Goal: Find contact information: Find contact information

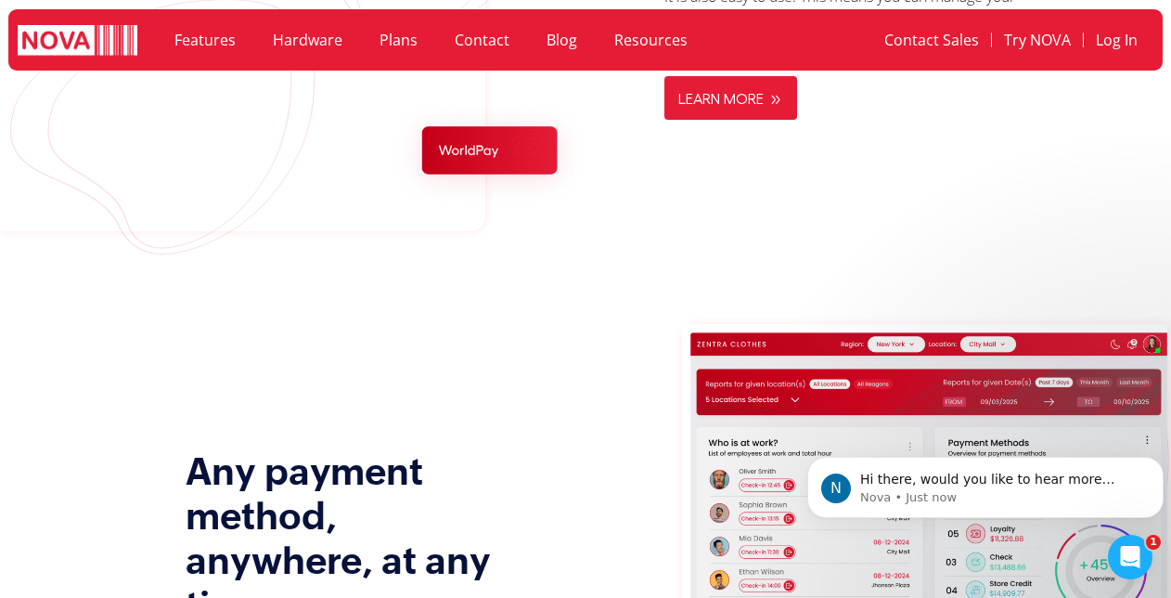
scroll to position [2734, 0]
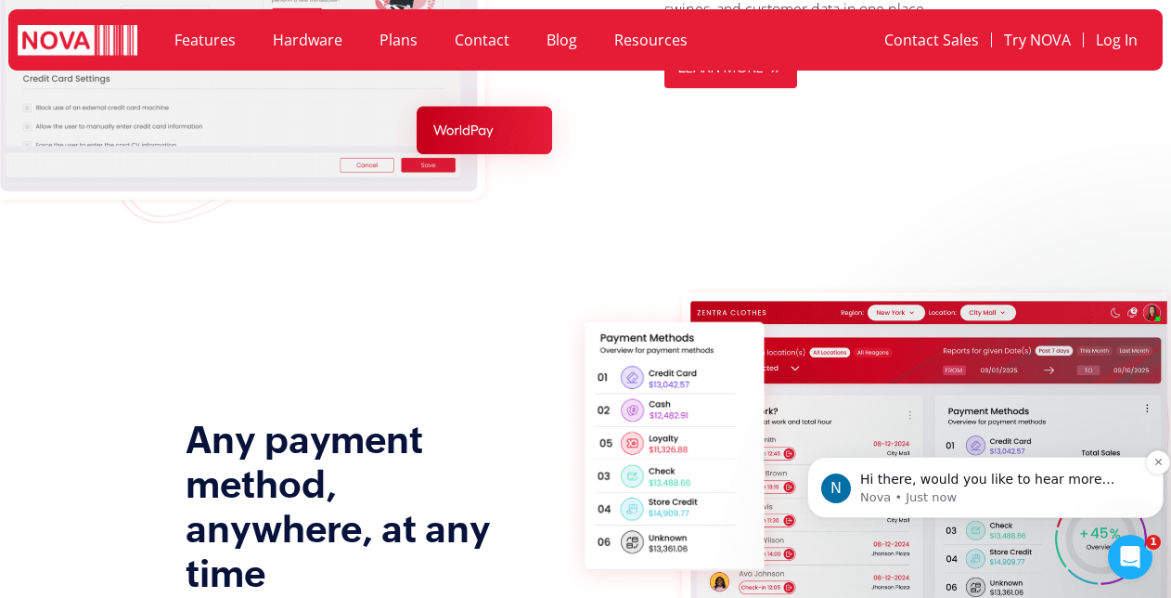
click at [956, 490] on p "Nova • Just now" at bounding box center [1000, 497] width 280 height 17
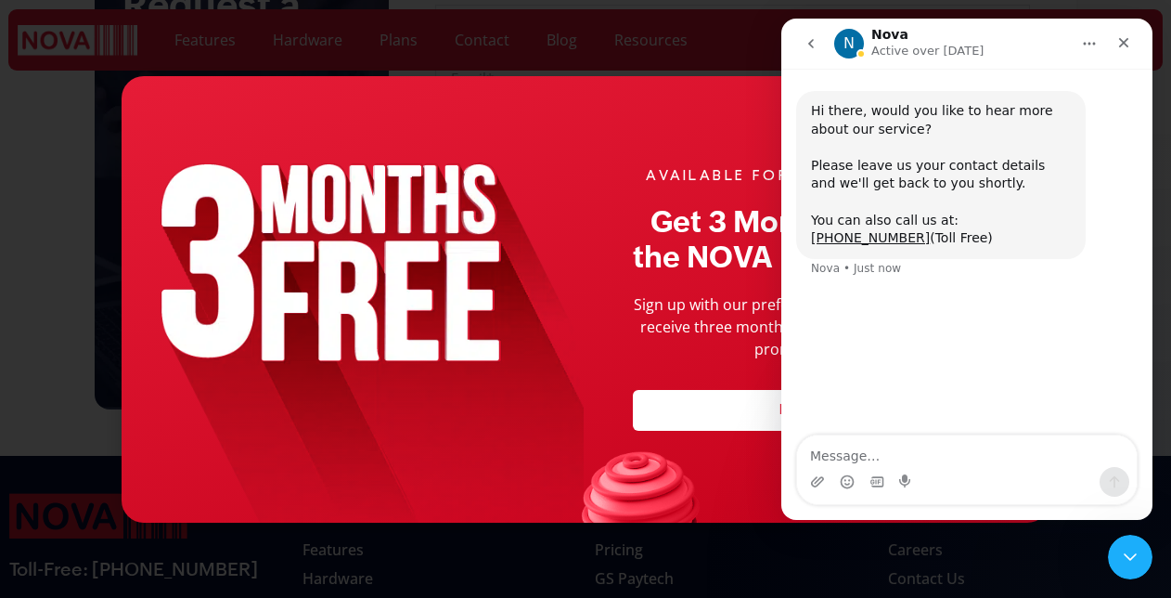
scroll to position [7304, 0]
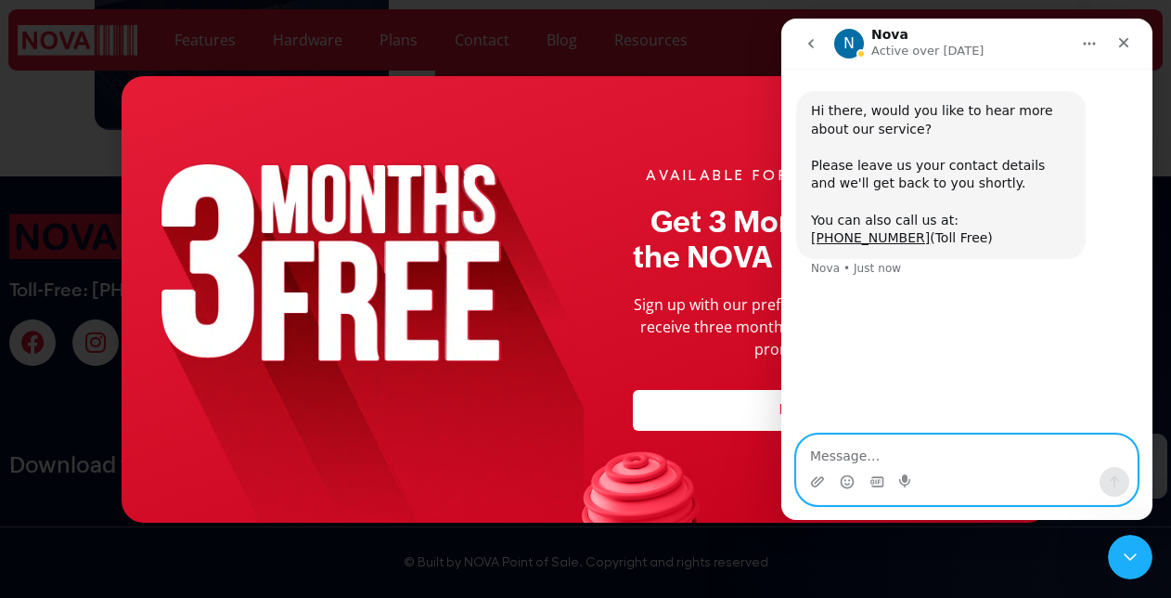
click at [858, 458] on textarea "Message…" at bounding box center [967, 451] width 340 height 32
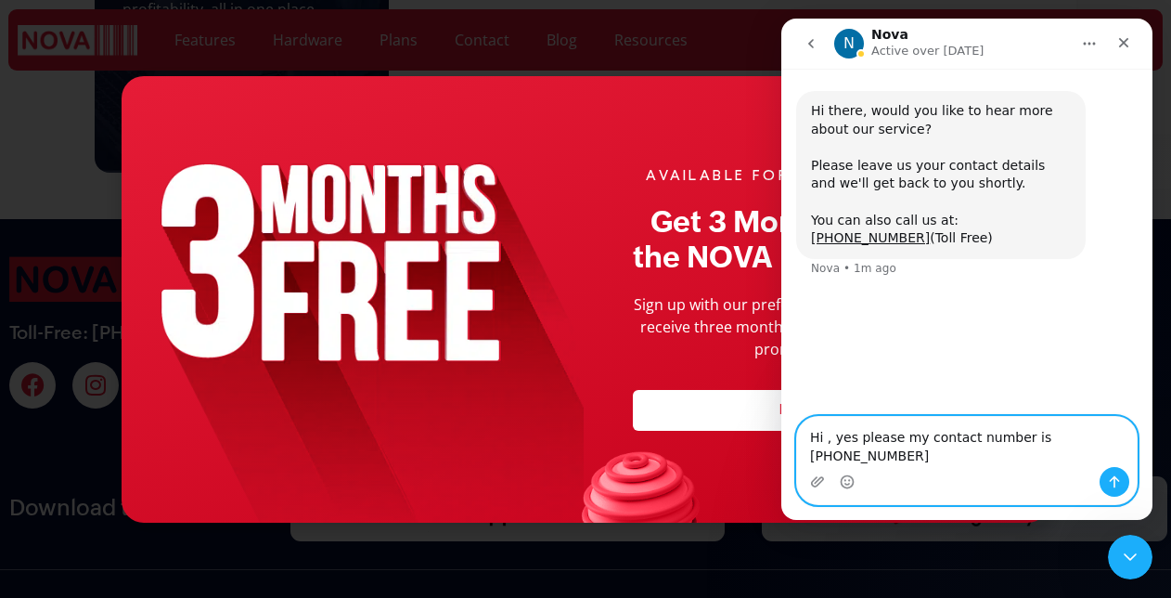
type textarea "Hi , yes please my contact number is [PHONE_NUMBER]"
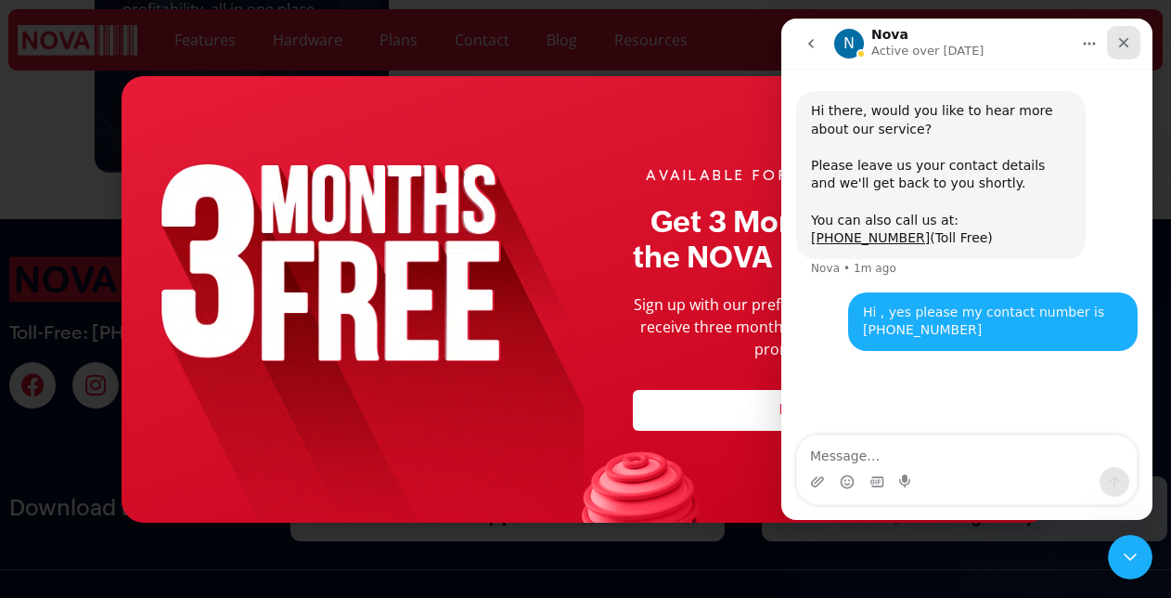
click at [1129, 45] on icon "Close" at bounding box center [1124, 42] width 15 height 15
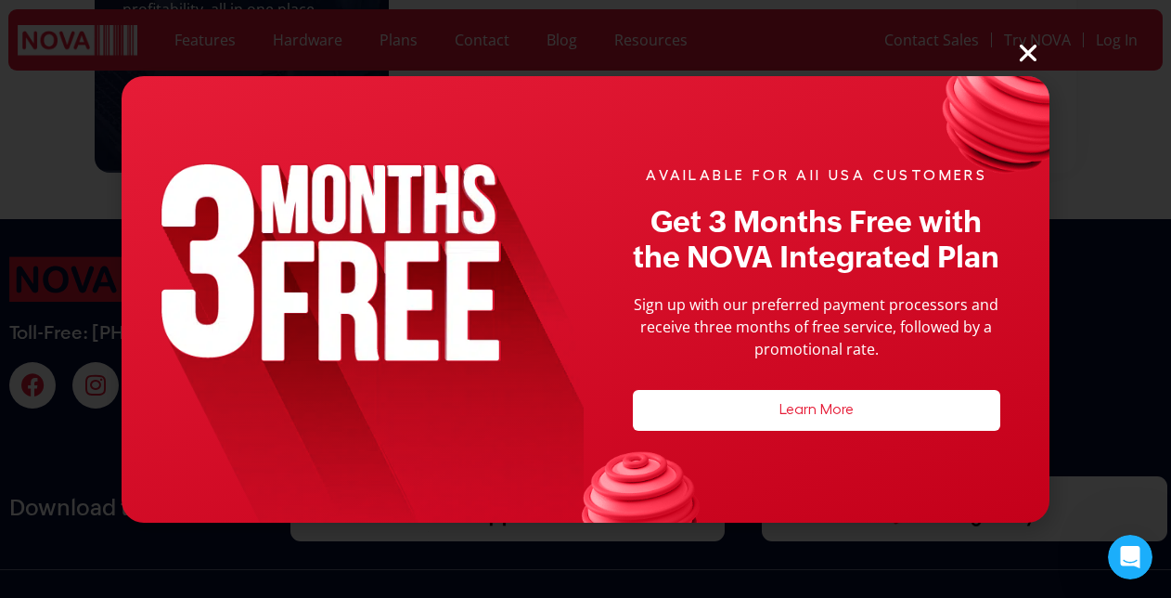
scroll to position [0, 0]
click at [1027, 52] on icon "Close" at bounding box center [1028, 53] width 24 height 24
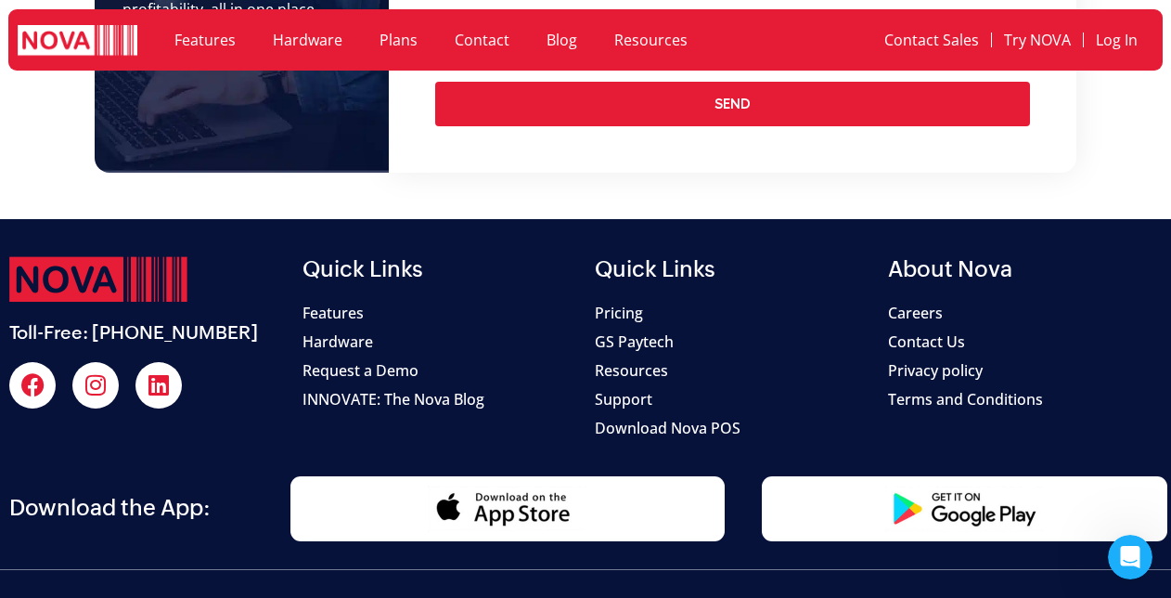
click at [629, 43] on link "Resources" at bounding box center [651, 40] width 110 height 43
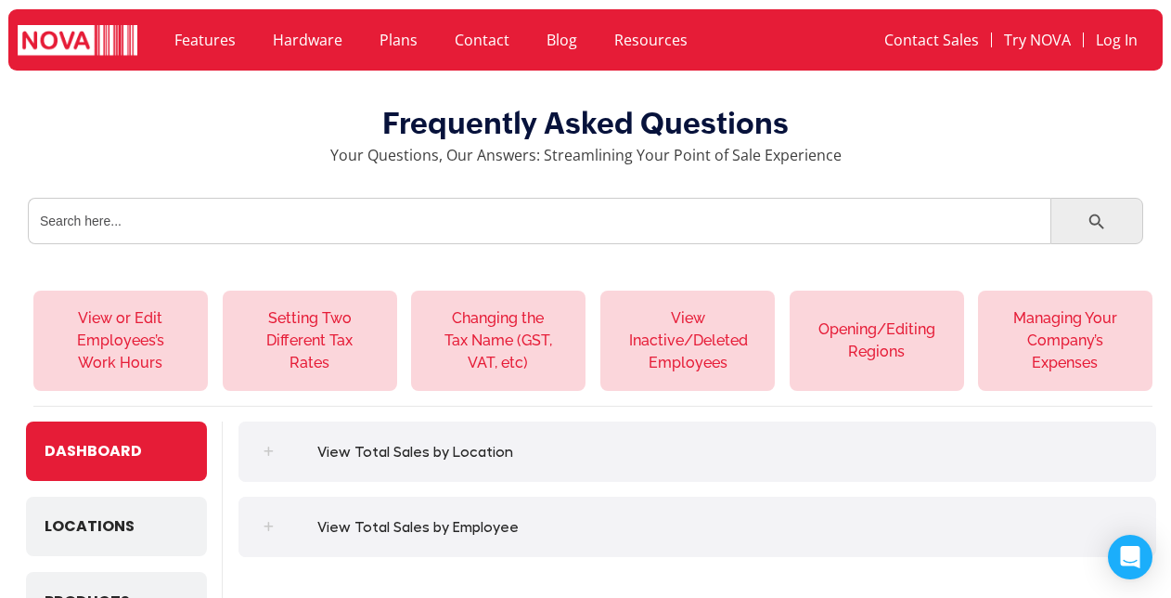
click at [403, 40] on link "Plans" at bounding box center [398, 40] width 75 height 43
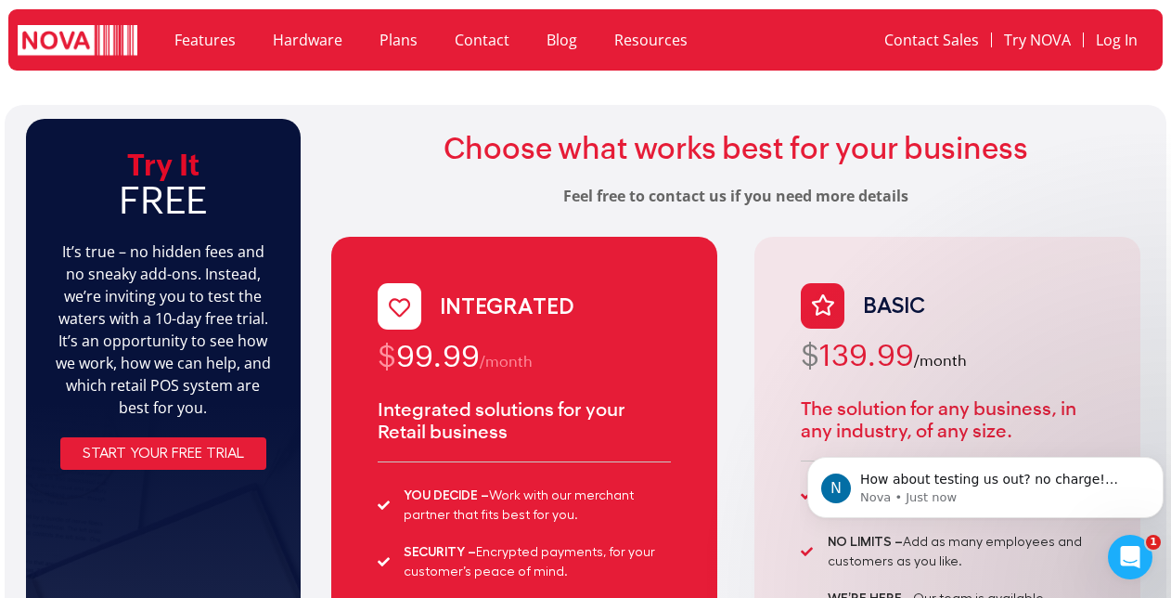
click at [331, 44] on link "Hardware" at bounding box center [307, 40] width 107 height 43
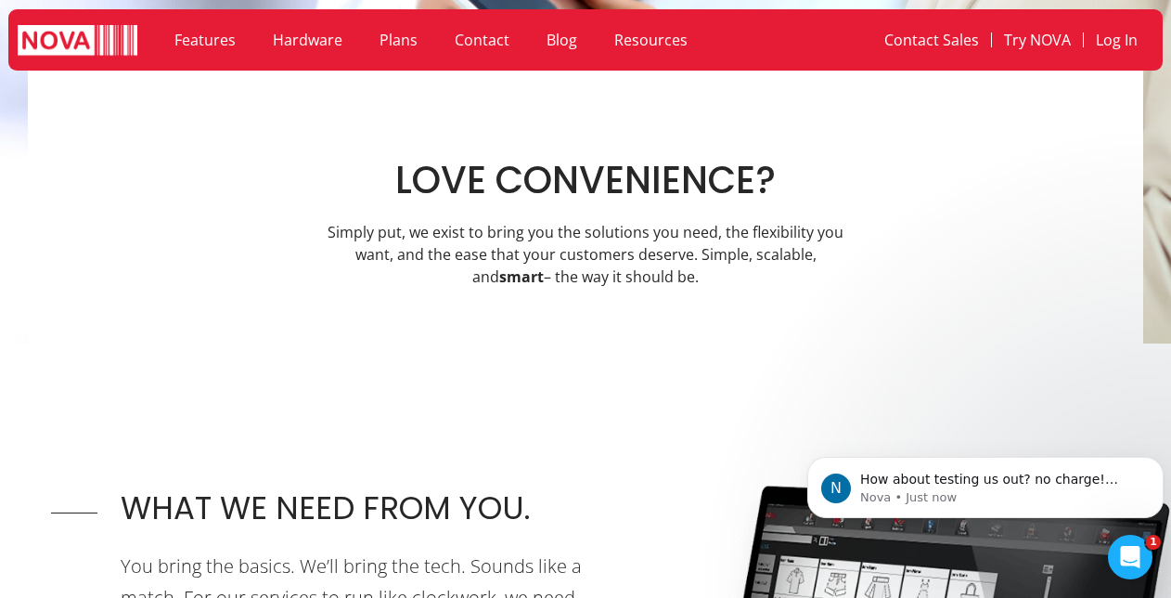
scroll to position [275, 0]
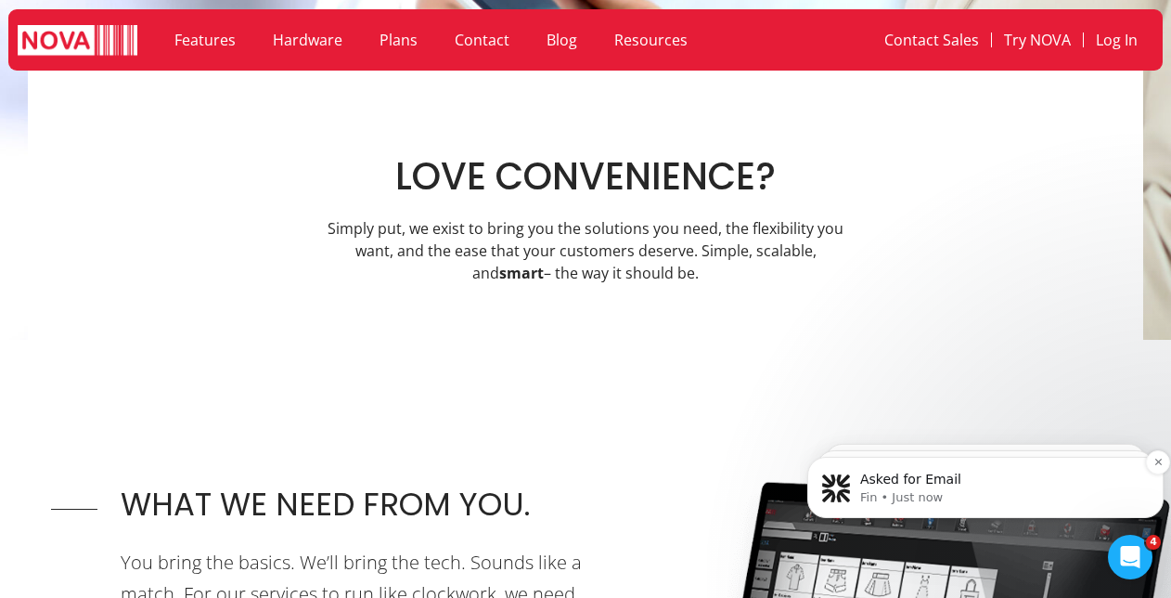
click at [1006, 475] on p "Asked for Email" at bounding box center [1000, 480] width 280 height 19
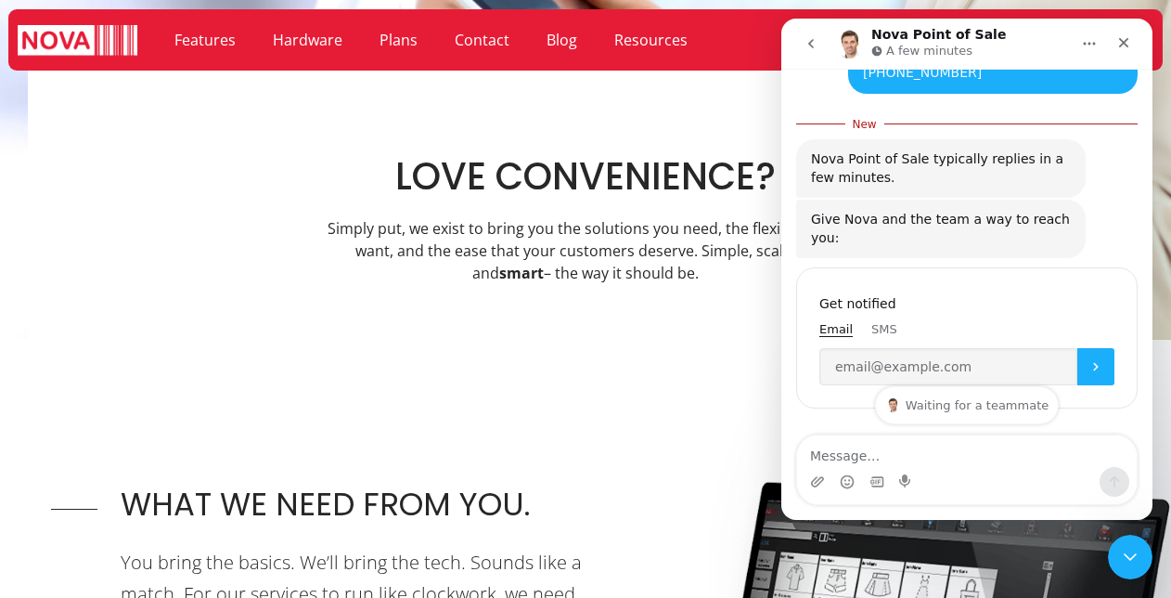
scroll to position [272, 0]
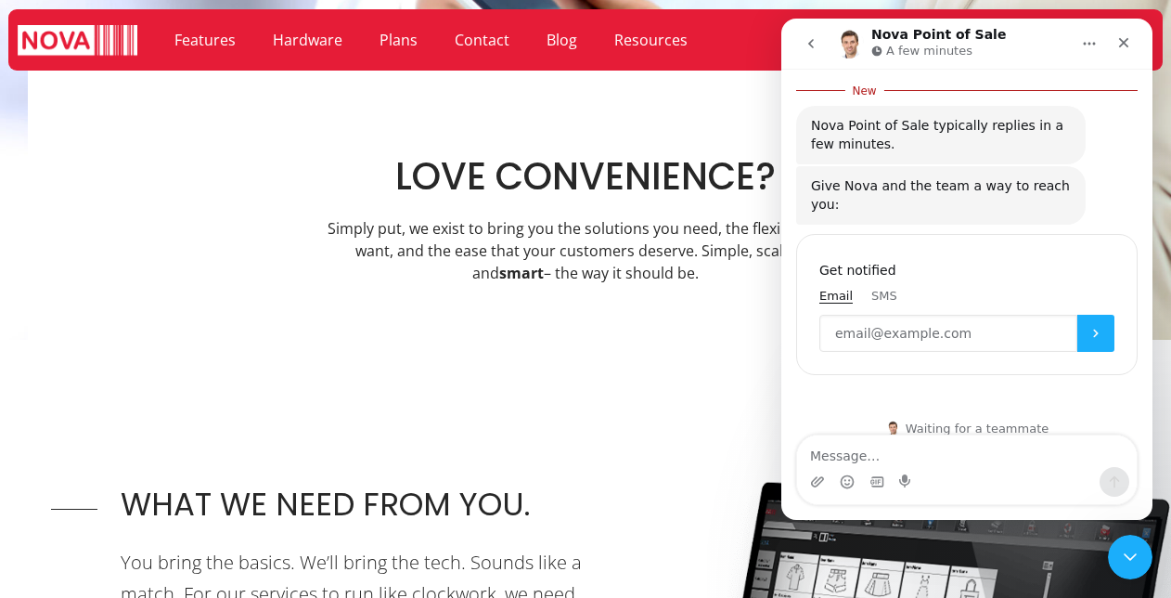
click at [870, 318] on input "Enter your email" at bounding box center [949, 333] width 258 height 37
type input "[EMAIL_ADDRESS][DOMAIN_NAME]"
click at [1092, 326] on icon "Submit" at bounding box center [1096, 333] width 15 height 15
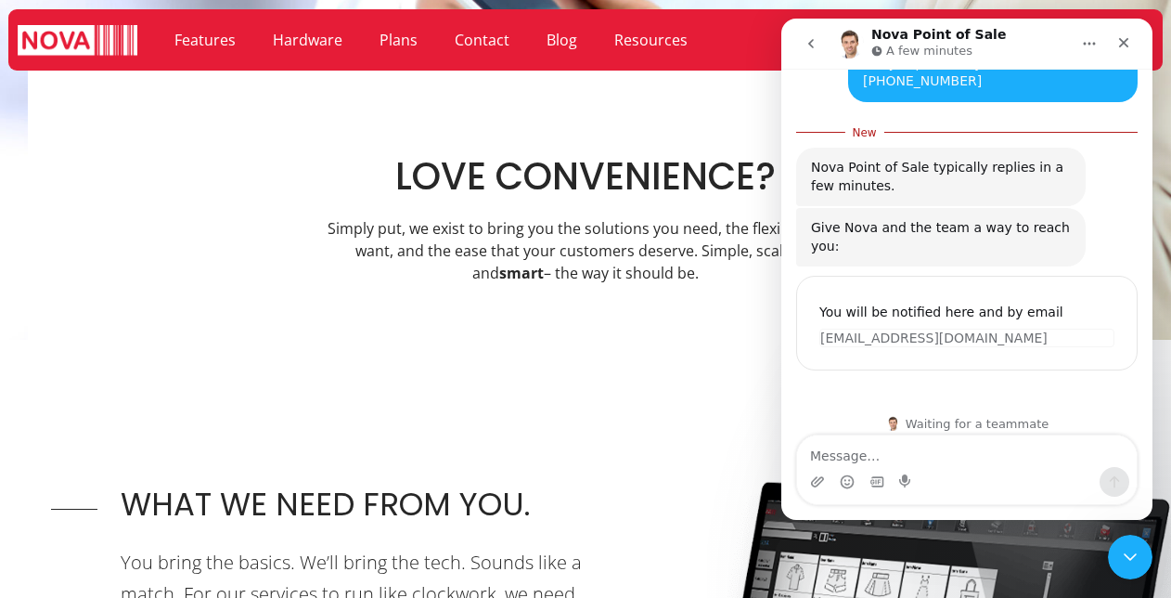
scroll to position [226, 0]
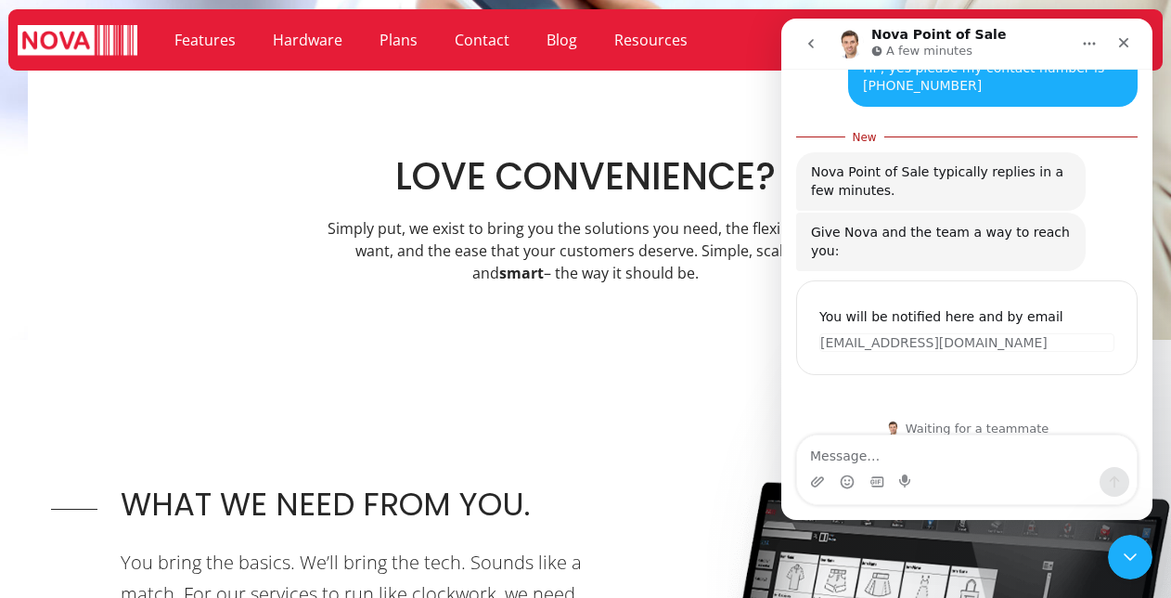
click at [1125, 43] on icon "Close" at bounding box center [1124, 42] width 15 height 15
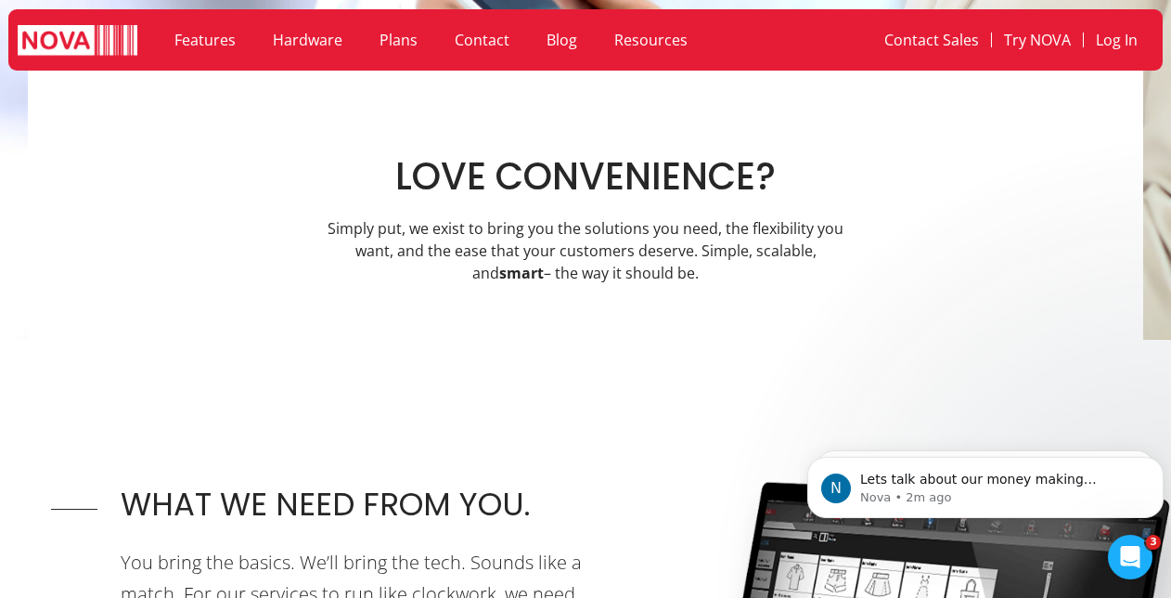
scroll to position [0, 0]
click at [955, 483] on span "Lets talk about our money making features... Just leave me your contact details…" at bounding box center [991, 497] width 262 height 52
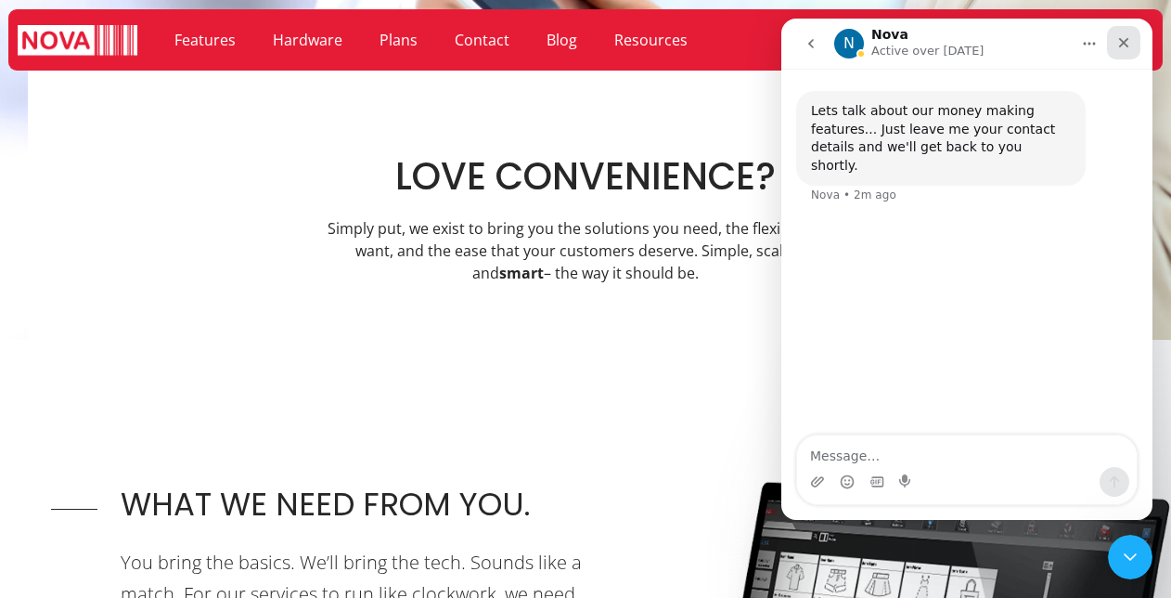
click at [1119, 45] on icon "Close" at bounding box center [1124, 43] width 10 height 10
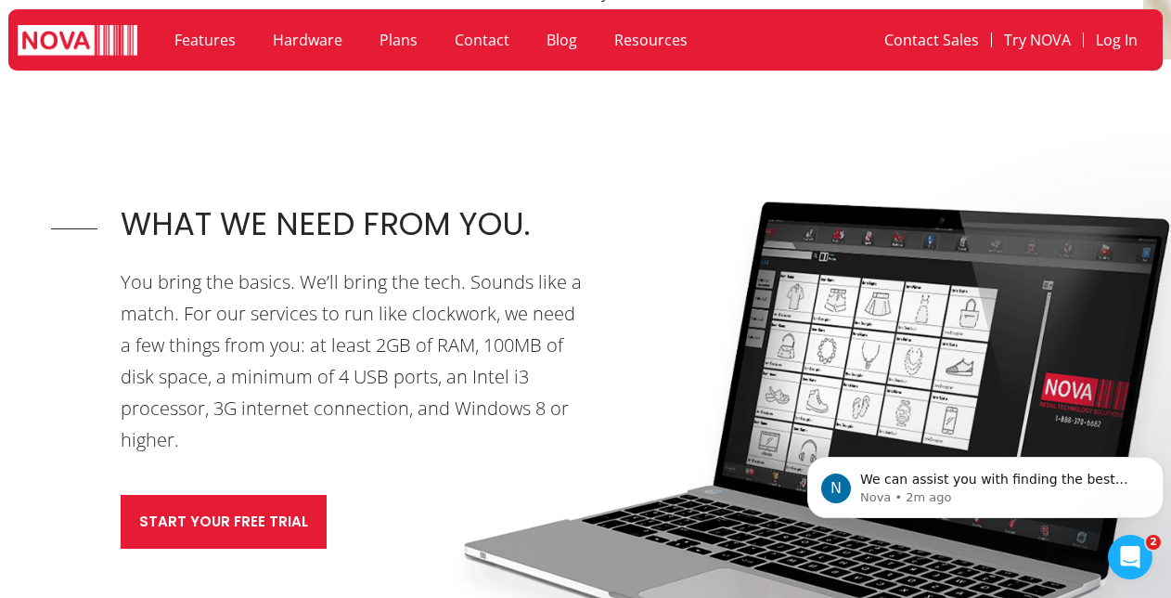
scroll to position [569, 0]
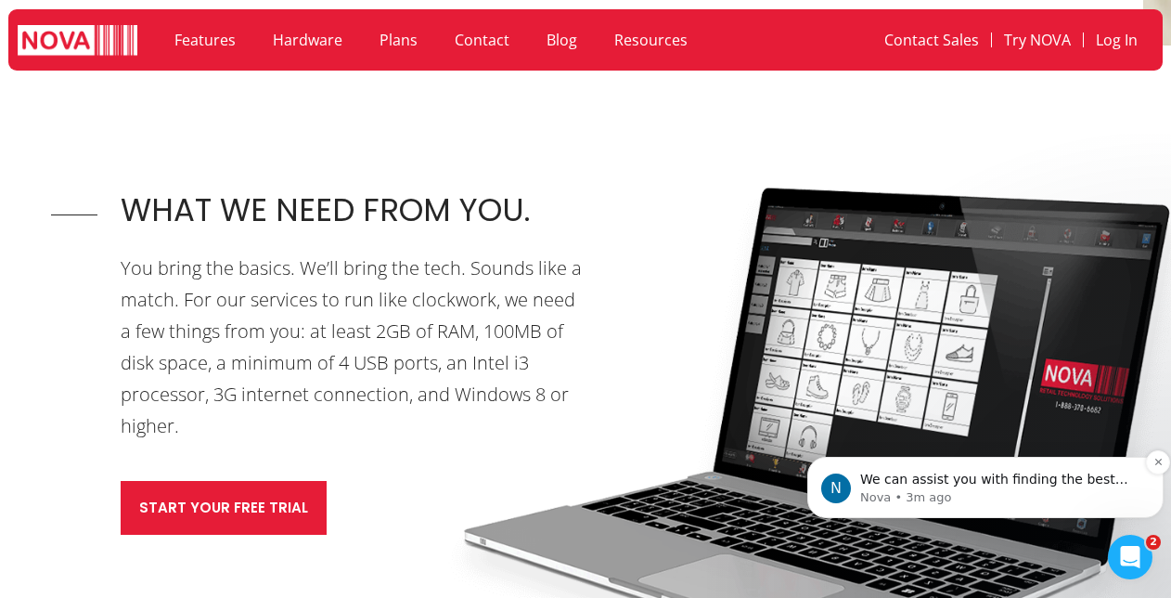
click at [988, 487] on span "We can assist you with finding the best hardware for your needs. Leave us your …" at bounding box center [994, 506] width 268 height 71
